Goal: Transaction & Acquisition: Purchase product/service

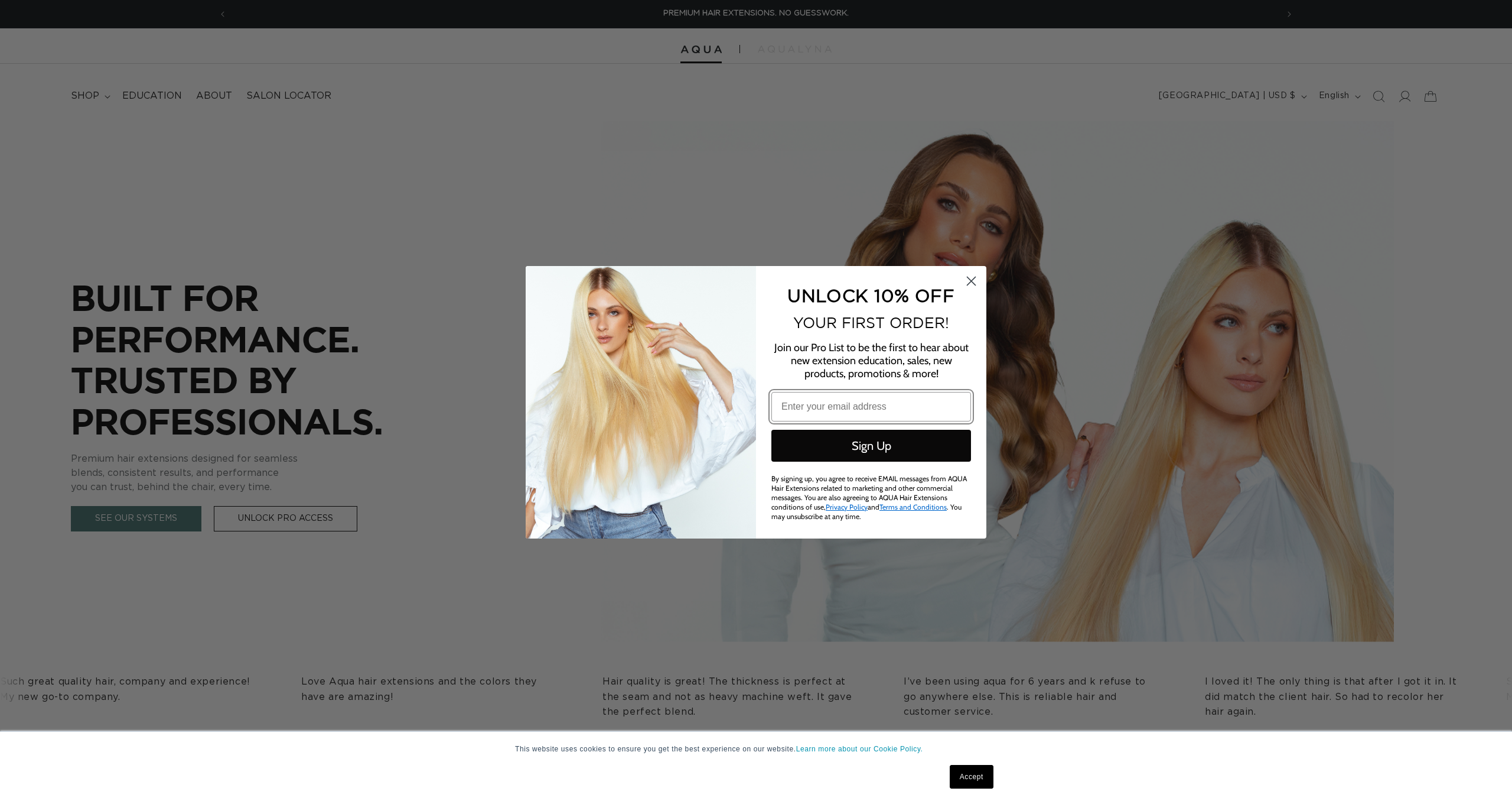
click at [977, 283] on circle "Close dialog" at bounding box center [971, 280] width 19 height 19
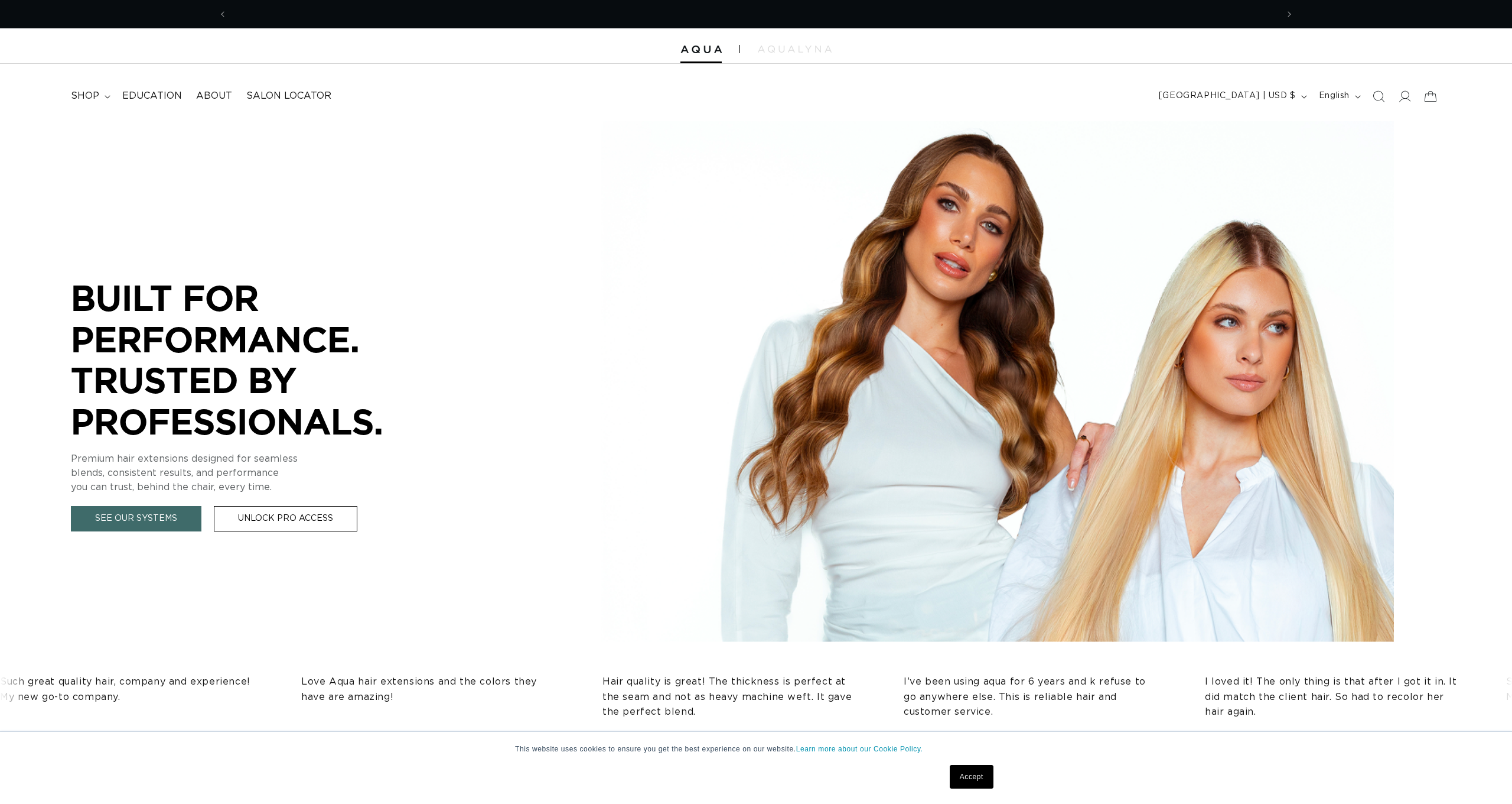
scroll to position [0, 1071]
click at [776, 54] on div at bounding box center [756, 46] width 1512 height 35
click at [770, 44] on div at bounding box center [756, 46] width 1512 height 35
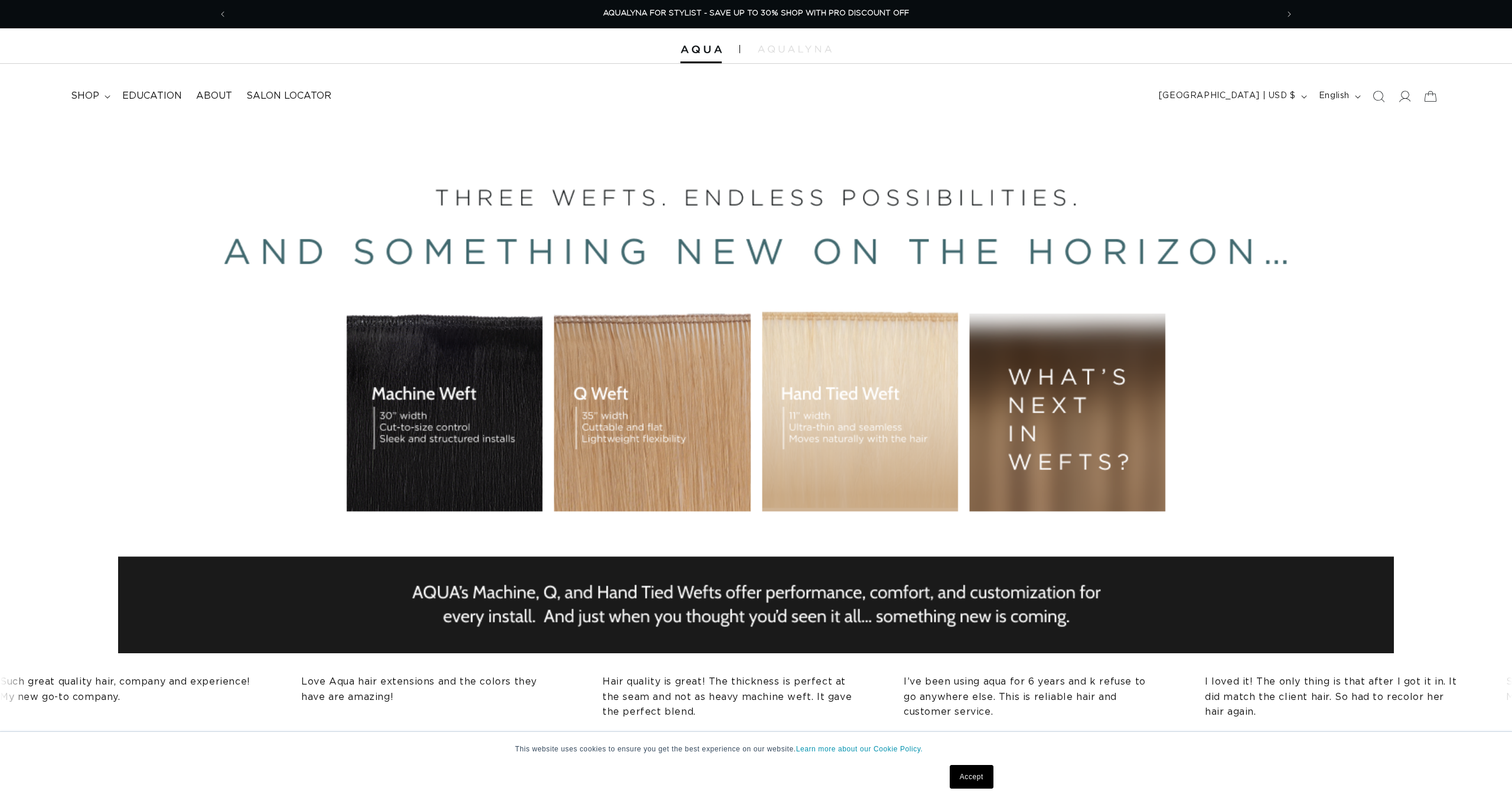
scroll to position [0, 1]
click at [679, 373] on div "BUILT FOR  PERFORMANCE. TRUSTED BY PROFESSIONALS. Premium hair extensions desig…" at bounding box center [756, 387] width 1512 height 532
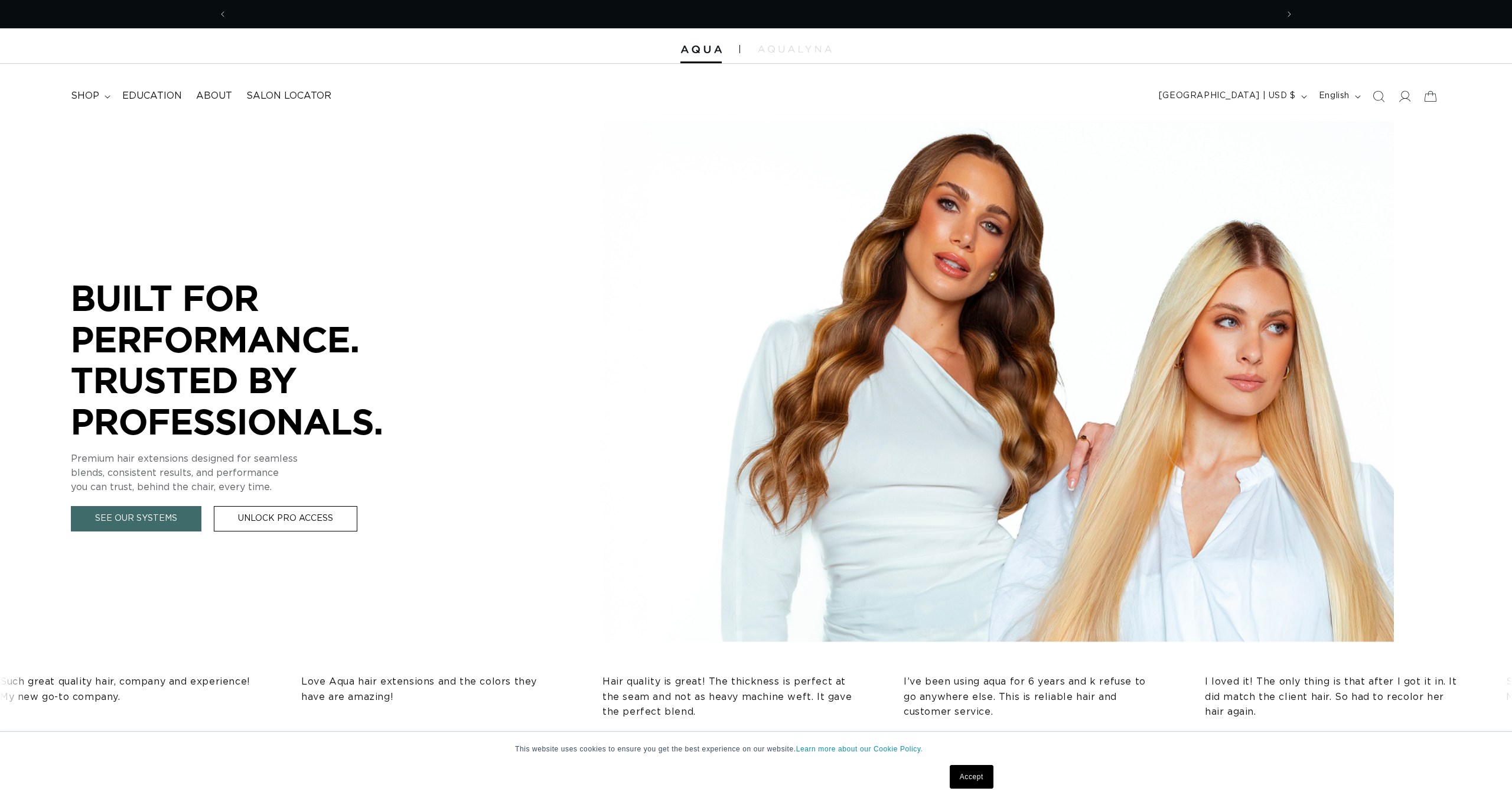
scroll to position [0, 1071]
click at [964, 775] on link "Accept" at bounding box center [971, 776] width 44 height 24
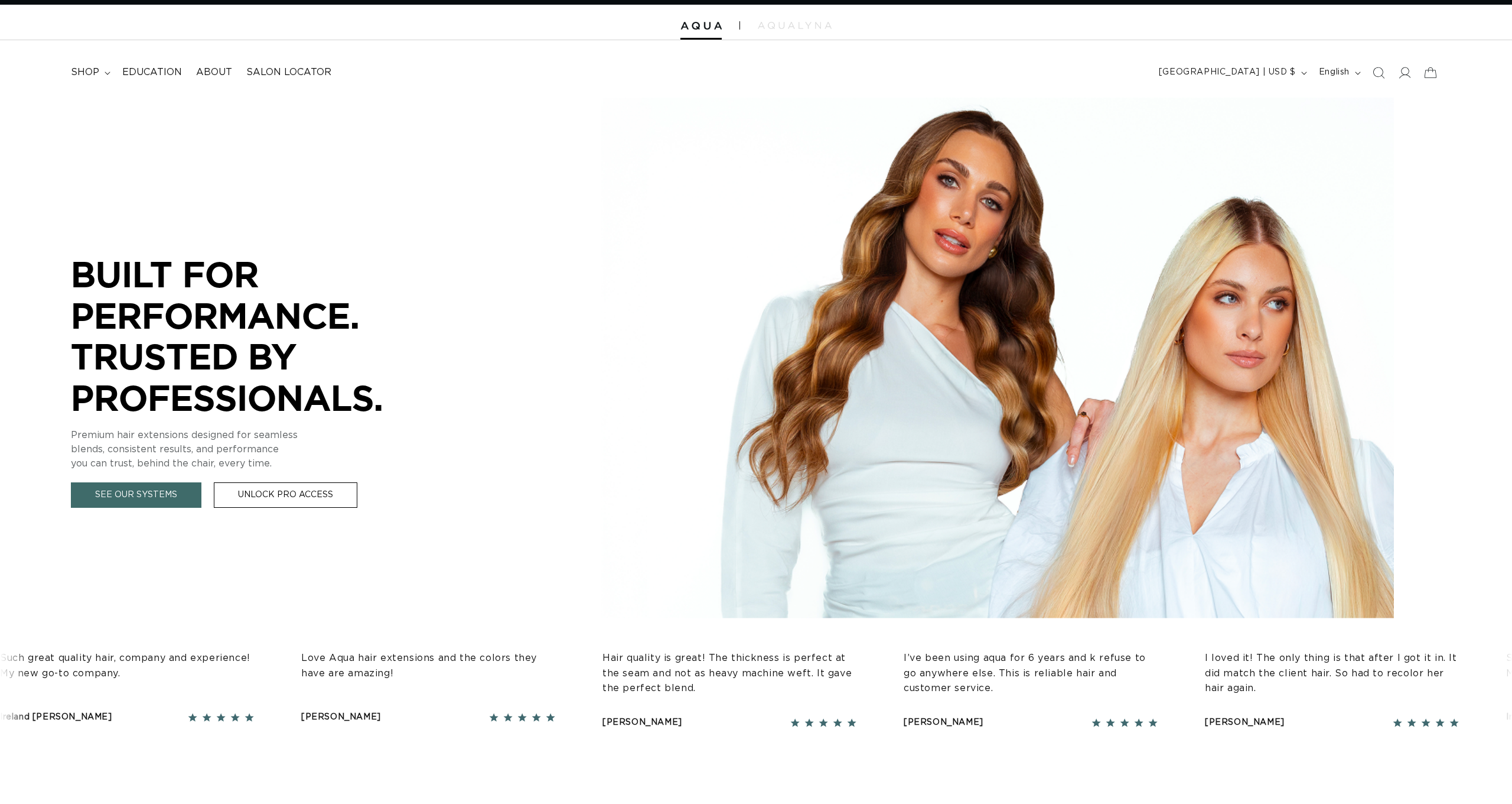
scroll to position [24, 0]
click at [82, 68] on span "shop" at bounding box center [85, 72] width 28 height 12
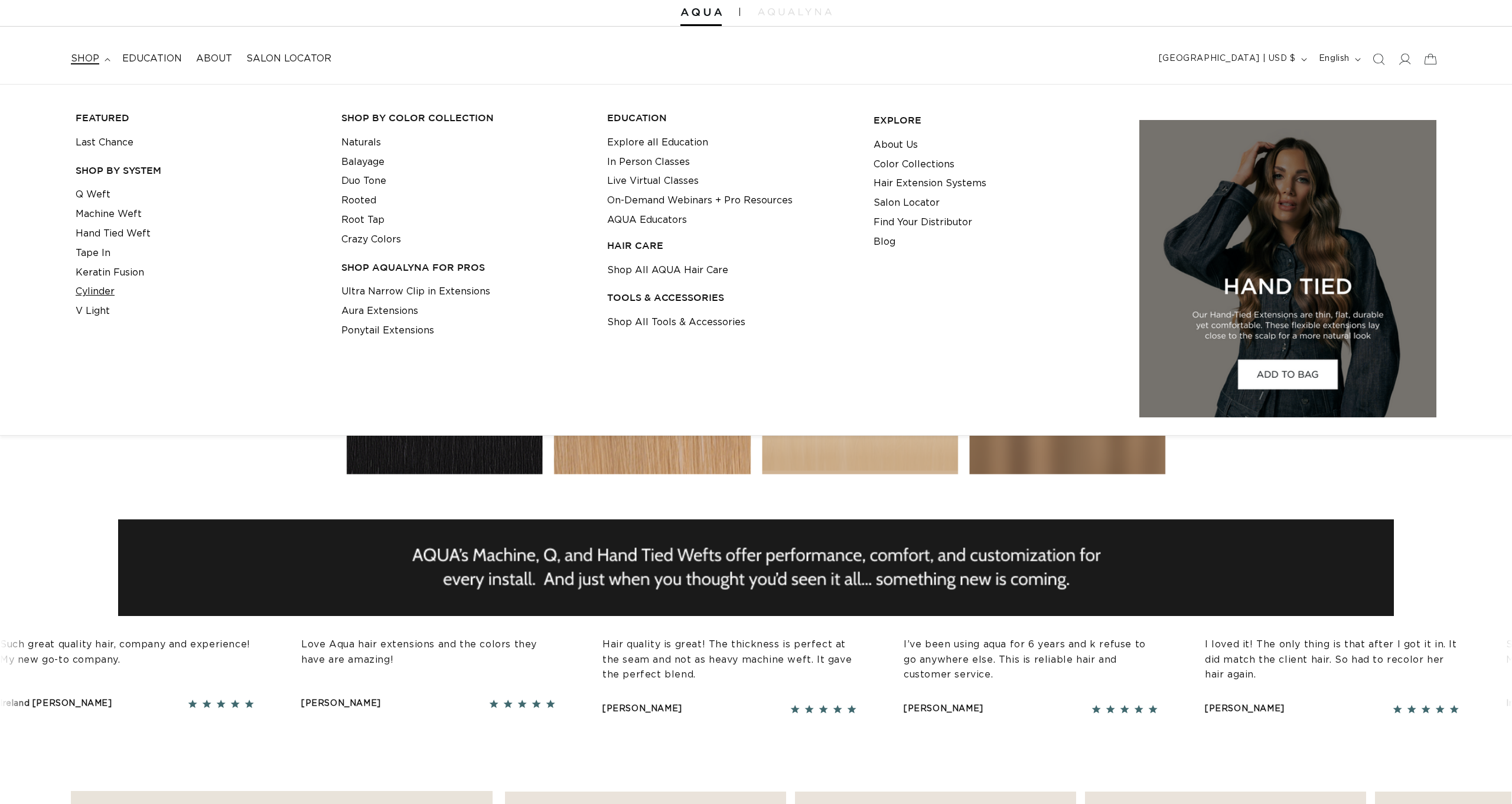
scroll to position [0, 2143]
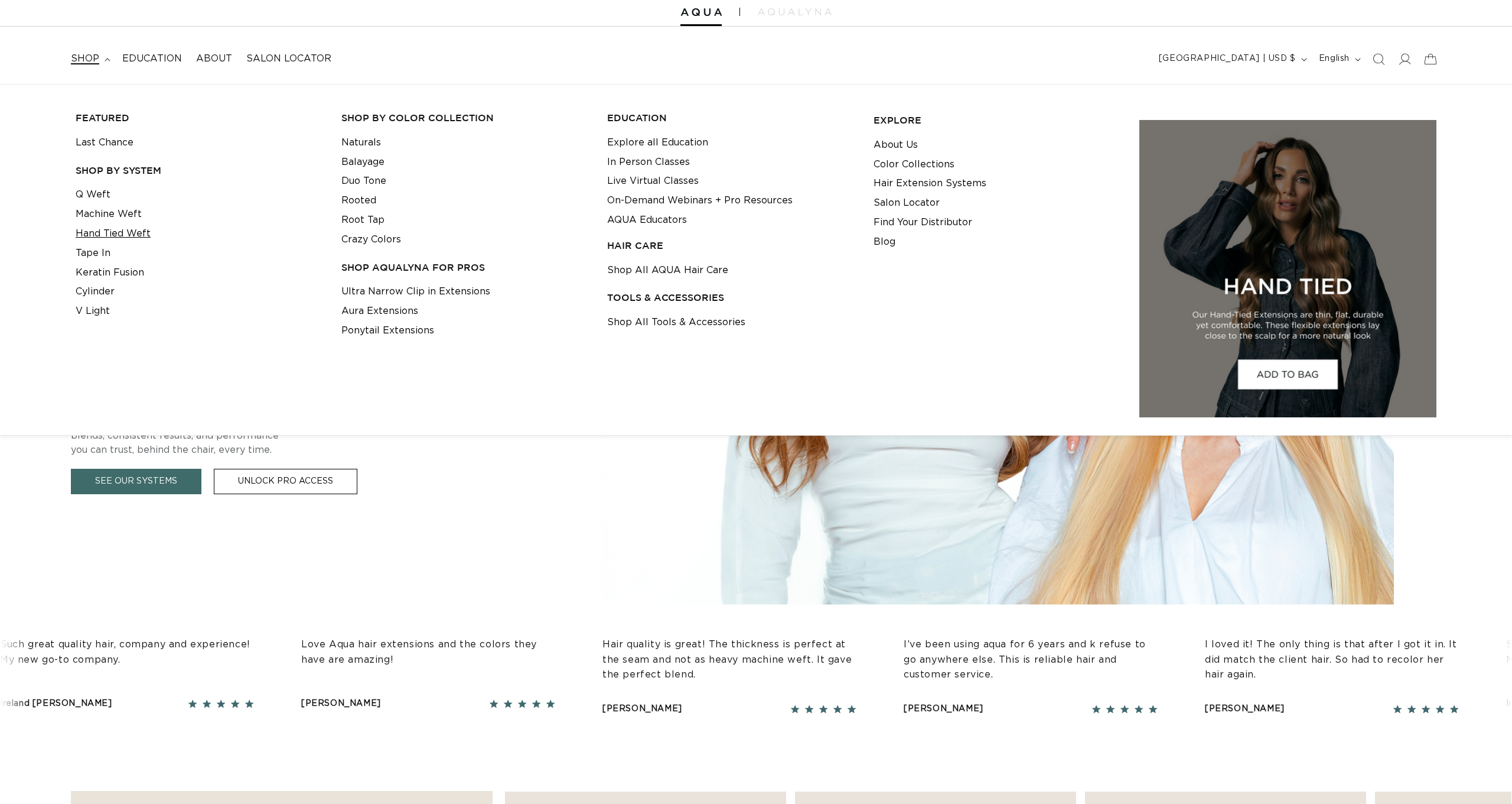
click at [118, 234] on link "Hand Tied Weft" at bounding box center [112, 233] width 75 height 19
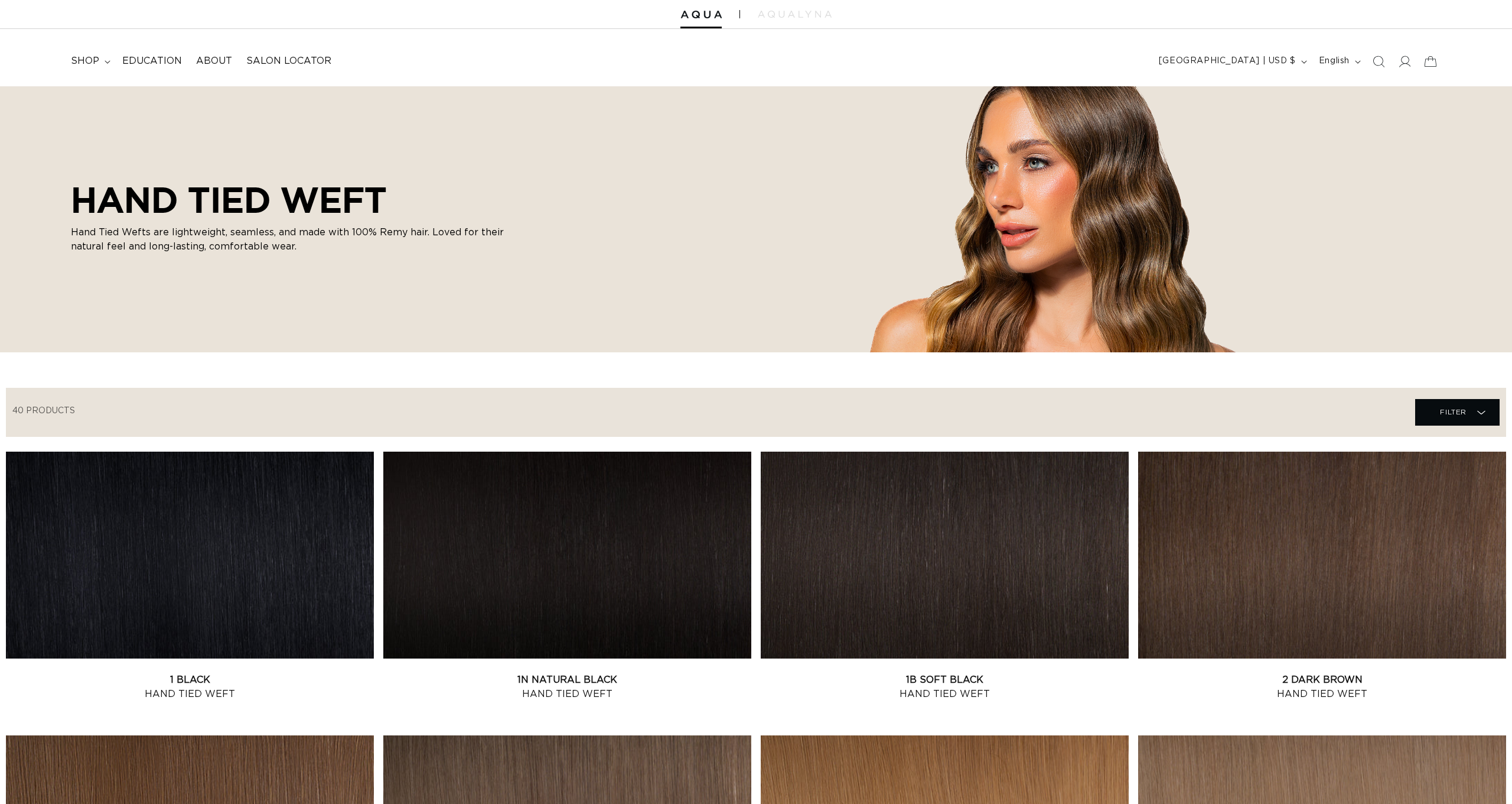
scroll to position [37, 11]
